Goal: Check status

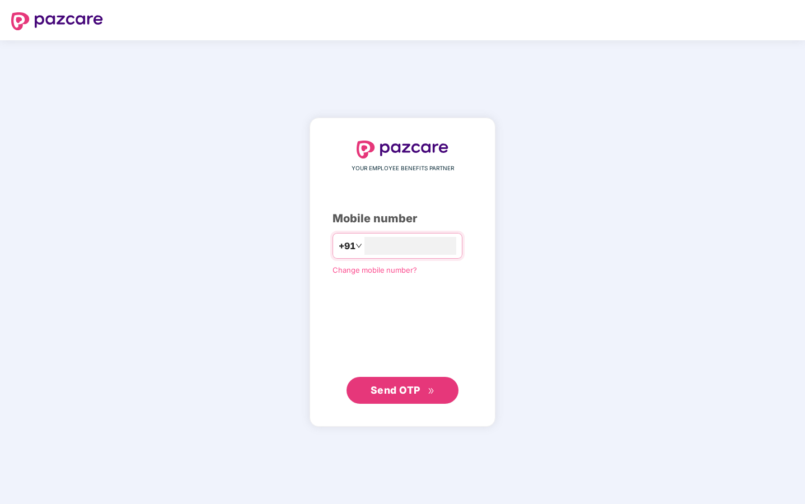
type input "**********"
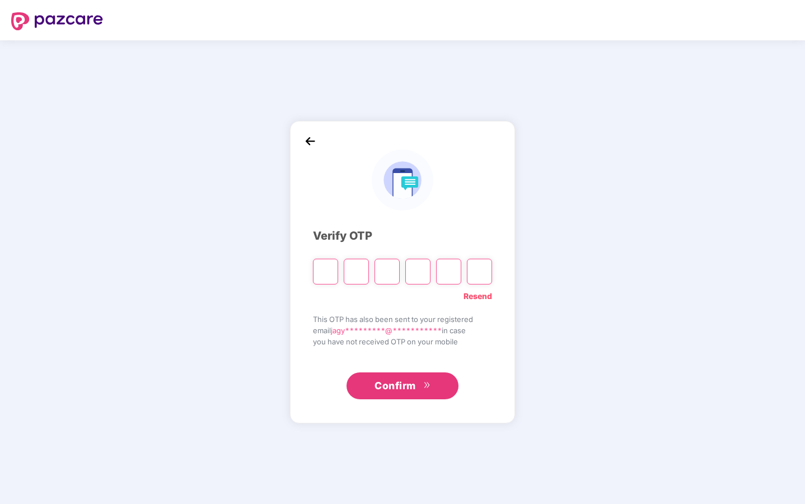
type input "*"
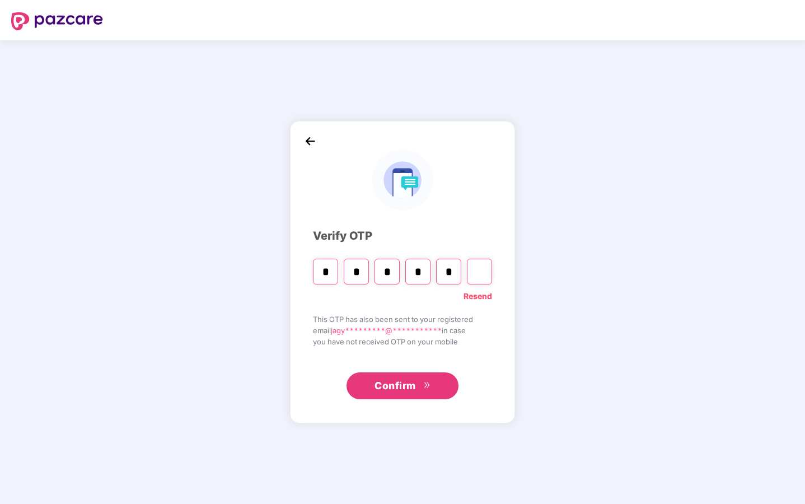
type input "*"
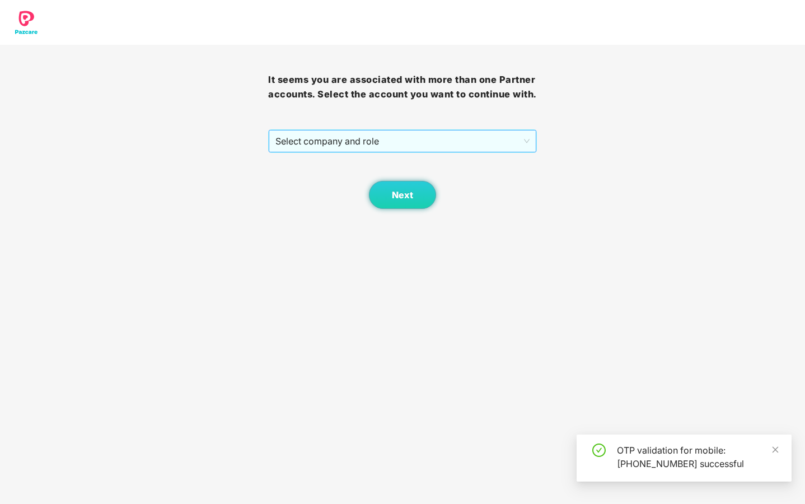
click at [483, 152] on span "Select company and role" at bounding box center [402, 140] width 254 height 21
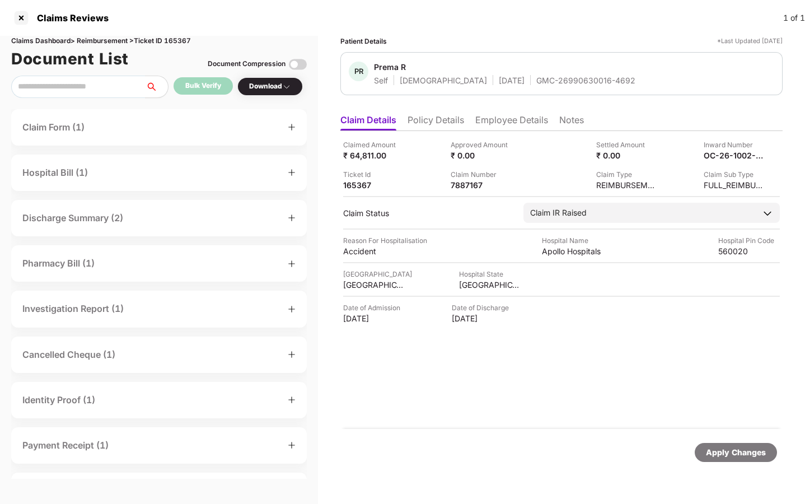
click at [429, 382] on div "Claimed Amount ₹ 64,811.00 Approved Amount ₹ 0.00 Settled Amount ₹ 0.00 Inward …" at bounding box center [561, 280] width 442 height 298
click at [431, 122] on li "Policy Details" at bounding box center [436, 122] width 57 height 16
